Goal: Information Seeking & Learning: Check status

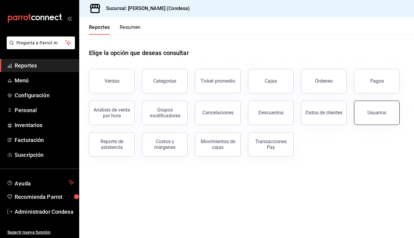
click at [356, 106] on button "Usuarios" at bounding box center [377, 113] width 46 height 24
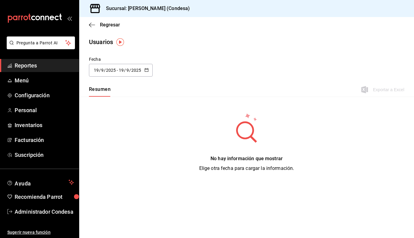
click at [143, 72] on div "[DATE] [DATE] - [DATE] [DATE]" at bounding box center [121, 70] width 64 height 13
click at [109, 163] on li "Rango de fechas" at bounding box center [118, 158] width 58 height 14
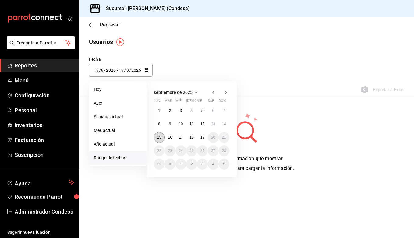
click at [157, 136] on abbr "15" at bounding box center [159, 137] width 4 height 4
click at [204, 138] on button "19" at bounding box center [202, 137] width 11 height 11
type input "[DATE]"
type input "15"
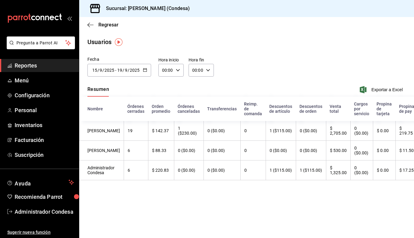
scroll to position [0, 1]
drag, startPoint x: 401, startPoint y: 151, endPoint x: 382, endPoint y: 151, distance: 18.9
click at [382, 151] on tr "[PERSON_NAME] 6 $ 88.33 0 ($0.00) 0 ($0.00) 0 0 ($0.00) 0 ($0.00) $ 530.00 0 ($…" at bounding box center [251, 151] width 346 height 20
click at [405, 150] on th "$ 11.50" at bounding box center [410, 151] width 29 height 20
drag, startPoint x: 403, startPoint y: 149, endPoint x: 392, endPoint y: 149, distance: 11.6
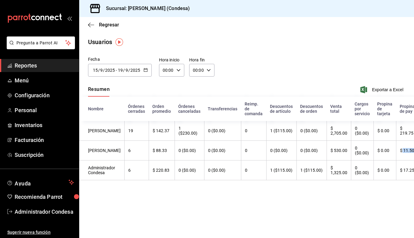
click at [396, 149] on th "$ 11.50" at bounding box center [410, 151] width 29 height 20
drag, startPoint x: 406, startPoint y: 132, endPoint x: 387, endPoint y: 135, distance: 19.1
click at [396, 135] on th "$ 219.75" at bounding box center [410, 131] width 29 height 20
click at [89, 22] on div "Regresar" at bounding box center [245, 25] width 334 height 16
click at [95, 26] on span "Regresar" at bounding box center [103, 25] width 31 height 6
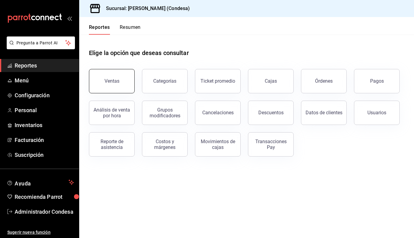
click at [120, 84] on button "Ventas" at bounding box center [112, 81] width 46 height 24
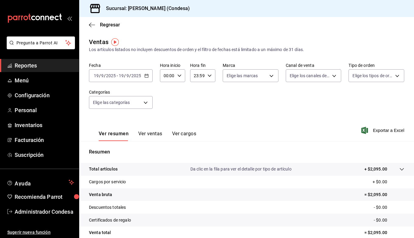
click at [145, 75] on icon "button" at bounding box center [146, 76] width 4 height 4
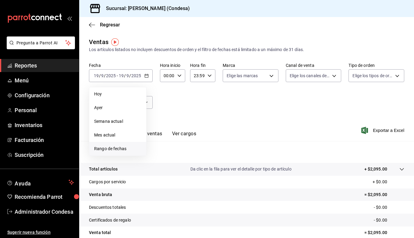
click at [115, 146] on span "Rango de fechas" at bounding box center [117, 149] width 47 height 6
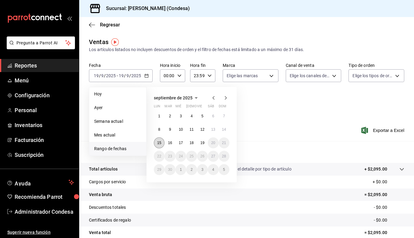
click at [159, 142] on abbr "15" at bounding box center [159, 143] width 4 height 4
click at [202, 143] on abbr "19" at bounding box center [202, 143] width 4 height 4
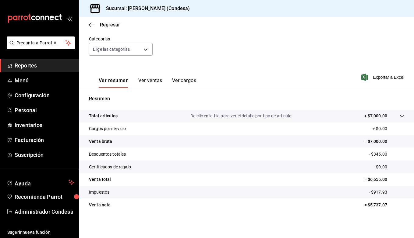
scroll to position [53, 0]
click at [144, 82] on button "Ver ventas" at bounding box center [150, 83] width 24 height 10
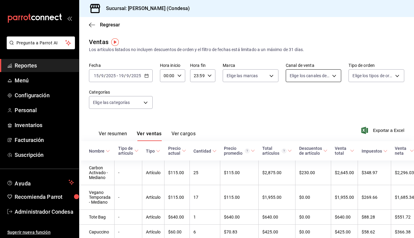
click at [325, 80] on body "Pregunta a Parrot AI Reportes Menú Configuración Personal Inventarios Facturaci…" at bounding box center [207, 119] width 414 height 238
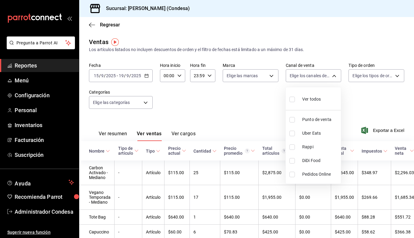
click at [352, 95] on div at bounding box center [207, 119] width 414 height 238
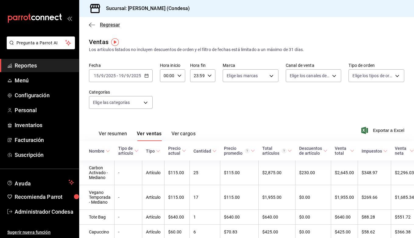
click at [97, 23] on span "Regresar" at bounding box center [104, 25] width 31 height 6
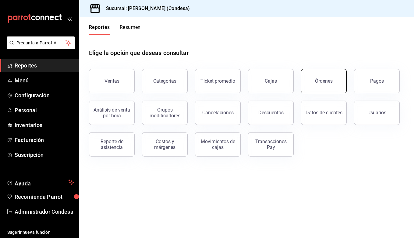
click at [325, 83] on div "Órdenes" at bounding box center [324, 81] width 18 height 6
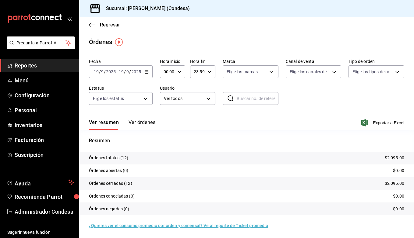
click at [133, 73] on input "2025" at bounding box center [136, 71] width 10 height 5
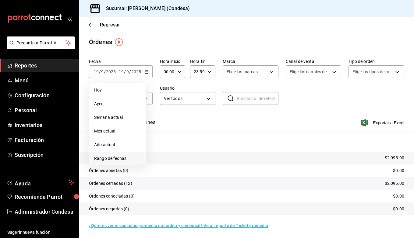
click at [126, 158] on span "Rango de fechas" at bounding box center [117, 158] width 47 height 6
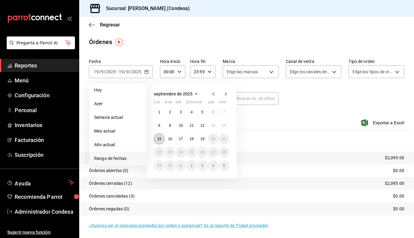
click at [159, 140] on abbr "15" at bounding box center [159, 139] width 4 height 4
click at [203, 140] on abbr "19" at bounding box center [202, 139] width 4 height 4
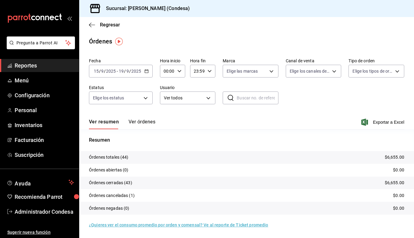
scroll to position [1, 0]
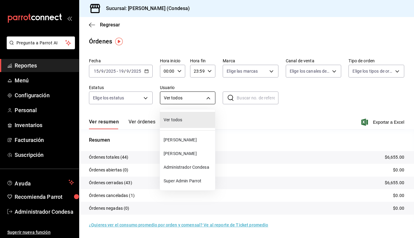
click at [184, 94] on body "Pregunta a Parrot AI Reportes Menú Configuración Personal Inventarios Facturaci…" at bounding box center [207, 119] width 414 height 238
click at [140, 118] on div at bounding box center [207, 119] width 414 height 238
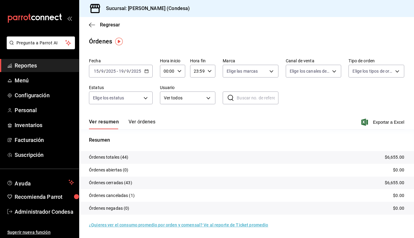
click at [151, 121] on button "Ver órdenes" at bounding box center [141, 124] width 27 height 10
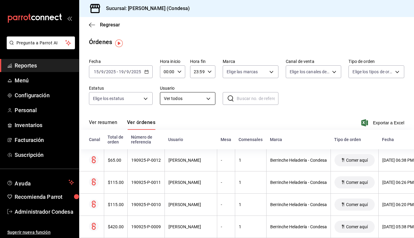
click at [191, 102] on body "Pregunta a Parrot AI Reportes Menú Configuración Personal Inventarios Facturaci…" at bounding box center [207, 119] width 414 height 238
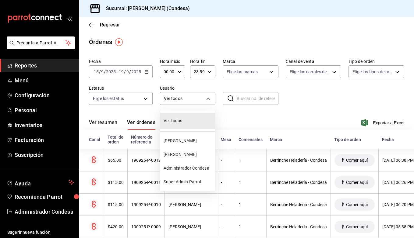
click at [198, 171] on span "Administrador Condesa" at bounding box center [187, 168] width 49 height 6
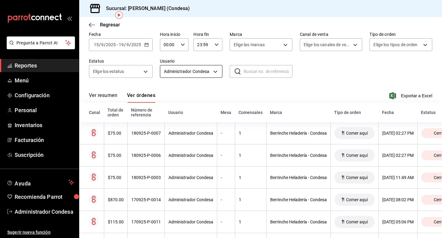
click at [198, 73] on body "Pregunta a Parrot AI Reportes Menú Configuración Personal Inventarios Facturaci…" at bounding box center [221, 119] width 442 height 238
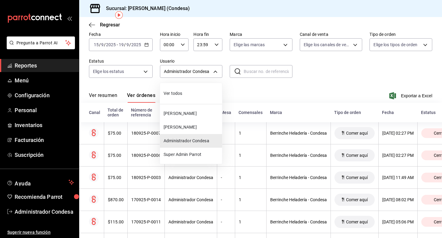
click at [265, 91] on div at bounding box center [221, 119] width 442 height 238
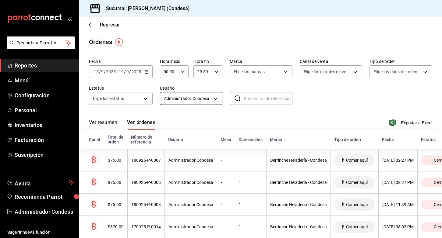
click at [173, 96] on body "Pregunta a Parrot AI Reportes Menú Configuración Personal Inventarios Facturaci…" at bounding box center [221, 119] width 442 height 238
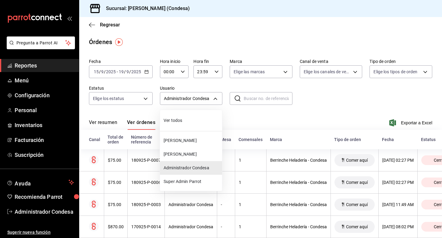
click at [192, 136] on li "[PERSON_NAME]" at bounding box center [191, 141] width 62 height 14
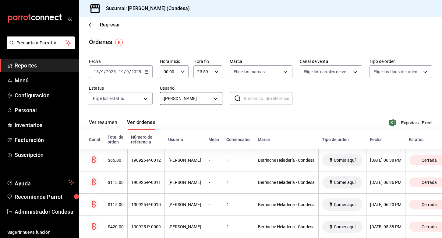
click at [198, 94] on body "Pregunta a Parrot AI Reportes Menú Configuración Personal Inventarios Facturaci…" at bounding box center [221, 119] width 442 height 238
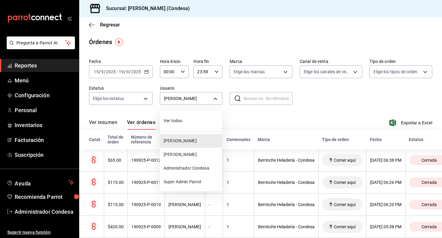
click at [189, 157] on span "[PERSON_NAME]" at bounding box center [191, 155] width 56 height 6
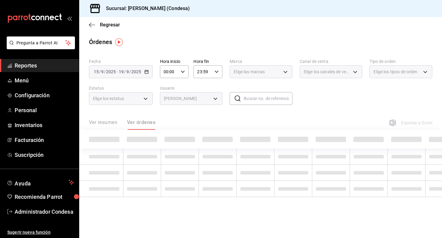
type input "60bc21b5-470c-45ee-b19e-aabd47b747bf"
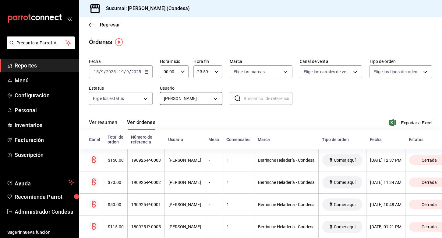
click at [215, 96] on body "Pregunta a Parrot AI Reportes Menú Configuración Personal Inventarios Facturaci…" at bounding box center [221, 119] width 442 height 238
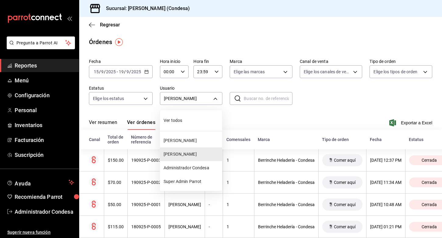
click at [193, 86] on div at bounding box center [221, 119] width 442 height 238
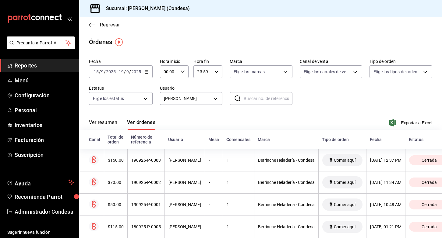
click at [91, 26] on icon "button" at bounding box center [92, 24] width 6 height 5
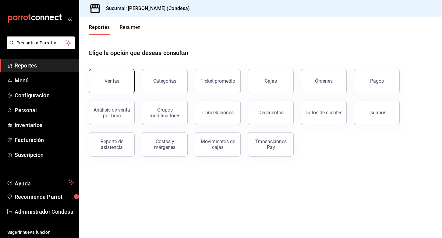
click at [100, 90] on button "Ventas" at bounding box center [112, 81] width 46 height 24
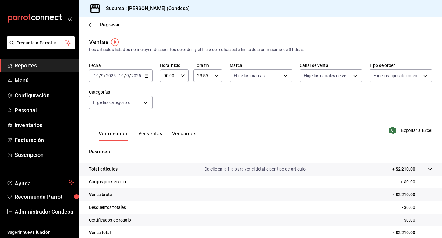
click at [129, 71] on div "[DATE] [DATE] - [DATE] [DATE]" at bounding box center [121, 75] width 64 height 13
click at [116, 94] on span "Hoy" at bounding box center [117, 94] width 47 height 6
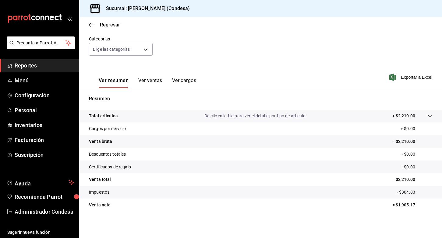
click at [147, 79] on button "Ver ventas" at bounding box center [150, 83] width 24 height 10
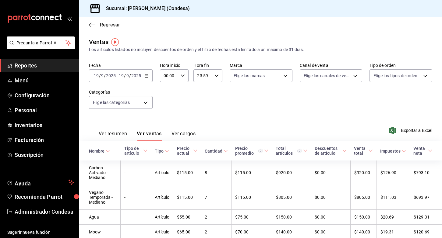
click at [105, 25] on span "Regresar" at bounding box center [110, 25] width 20 height 6
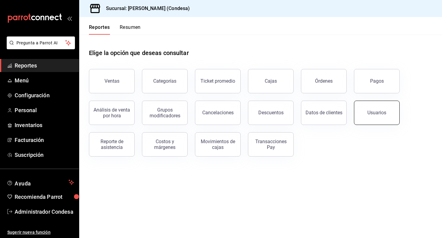
click at [395, 121] on button "Usuarios" at bounding box center [377, 113] width 46 height 24
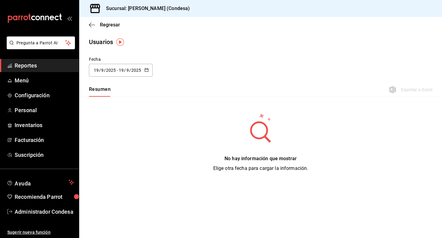
click at [100, 86] on div "Resumen Exportar a Excel" at bounding box center [260, 90] width 362 height 13
click at [100, 89] on button "Resumen" at bounding box center [100, 91] width 22 height 10
click at [151, 73] on div "[DATE] [DATE] - [DATE] [DATE]" at bounding box center [121, 70] width 64 height 13
click at [101, 91] on li "Hoy" at bounding box center [118, 90] width 58 height 14
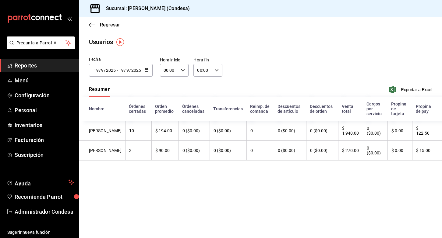
click at [148, 73] on div "[DATE] [DATE] - [DATE] [DATE]" at bounding box center [121, 70] width 64 height 13
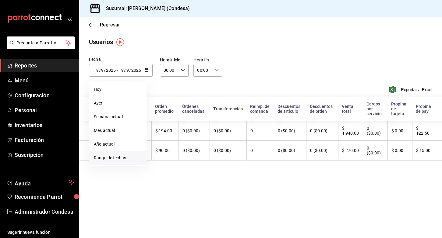
click at [117, 155] on li "Rango de fechas" at bounding box center [118, 158] width 58 height 14
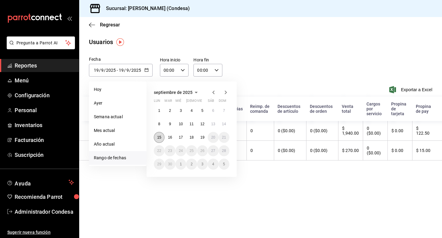
click at [161, 139] on abbr "15" at bounding box center [159, 137] width 4 height 4
click at [201, 136] on abbr "19" at bounding box center [202, 137] width 4 height 4
type input "[DATE]"
type input "15"
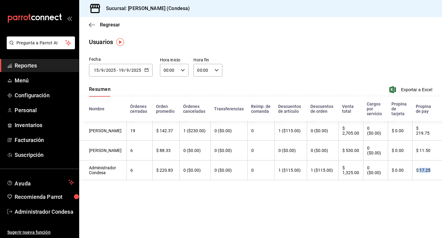
drag, startPoint x: 429, startPoint y: 169, endPoint x: 420, endPoint y: 169, distance: 9.7
click at [413, 169] on th "$ 17.25" at bounding box center [427, 171] width 30 height 20
